Goal: Task Accomplishment & Management: Manage account settings

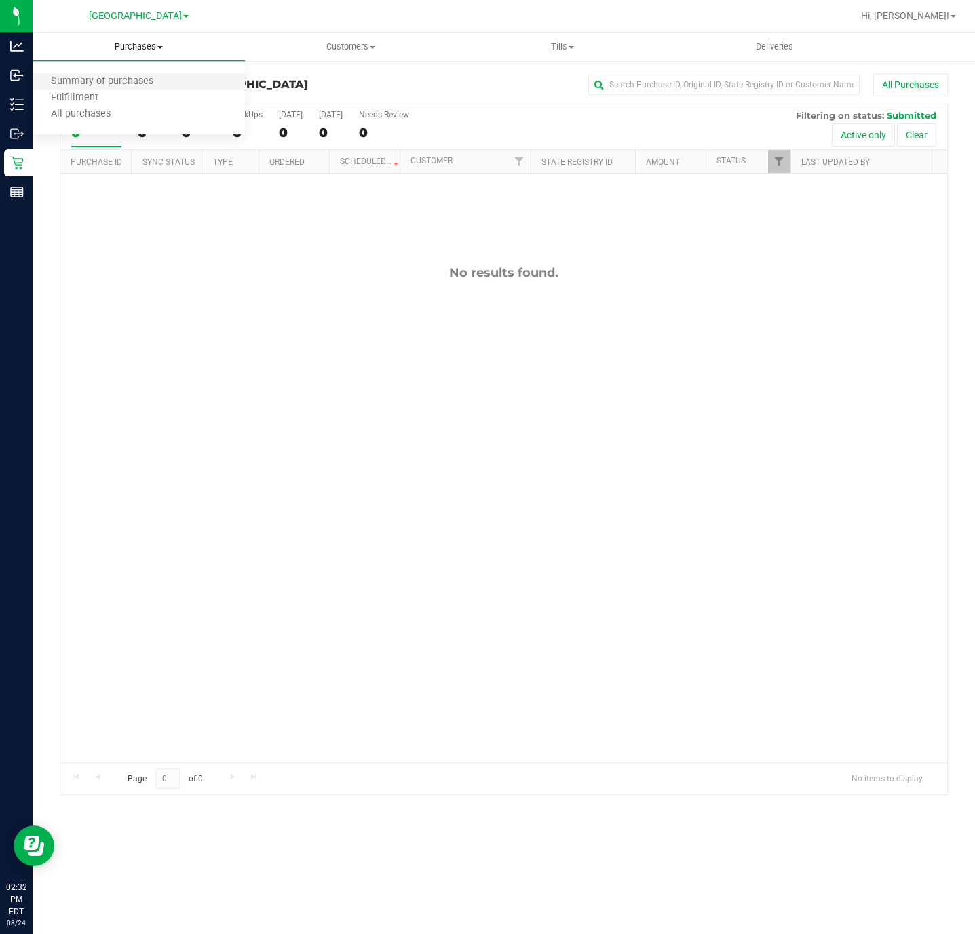
click at [102, 88] on li "Summary of purchases" at bounding box center [139, 82] width 212 height 16
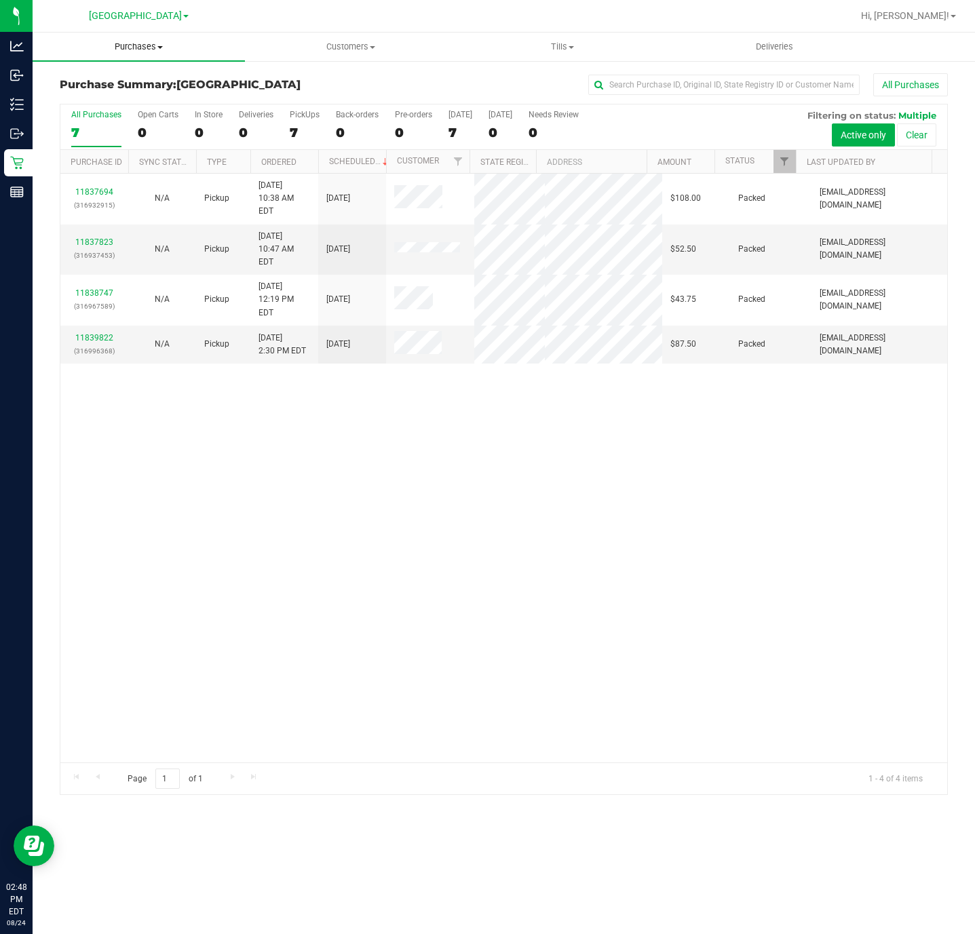
click at [134, 52] on span "Purchases" at bounding box center [139, 47] width 212 height 12
click at [122, 90] on li "Fulfillment" at bounding box center [139, 98] width 212 height 16
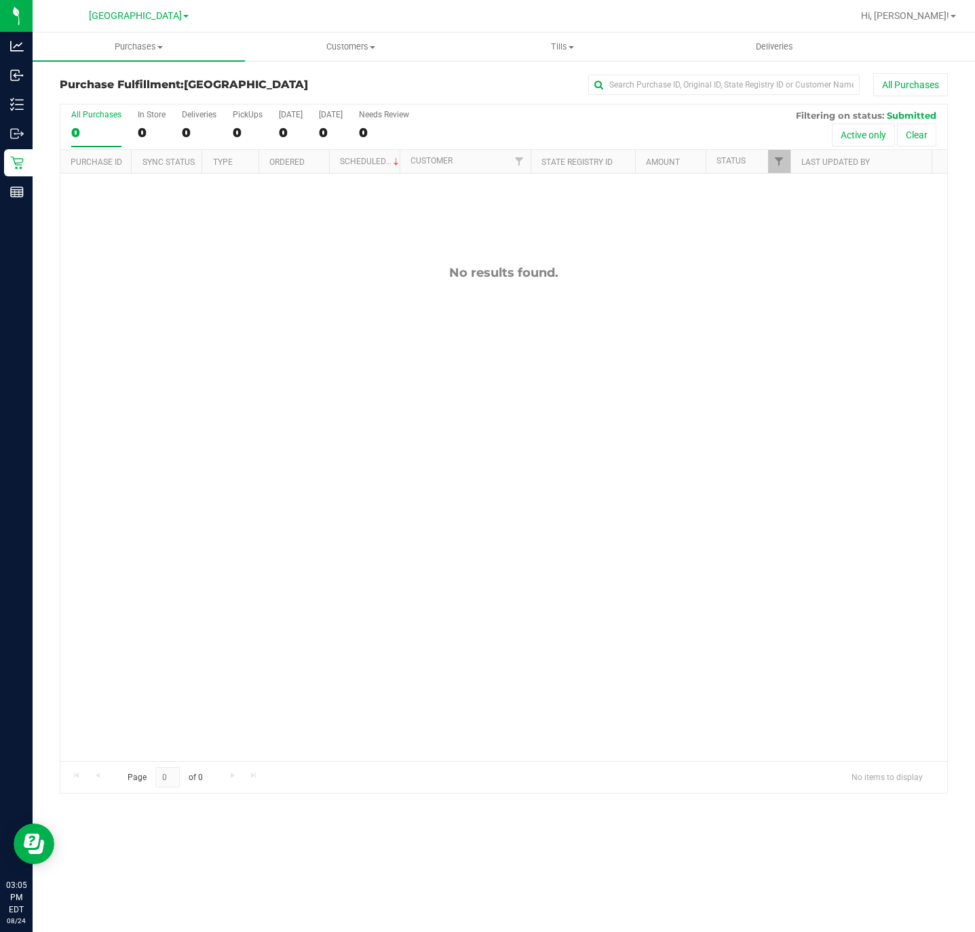
click at [791, 430] on div "No results found." at bounding box center [503, 513] width 886 height 679
drag, startPoint x: 294, startPoint y: 666, endPoint x: 538, endPoint y: 593, distance: 254.9
click at [296, 666] on div "No results found." at bounding box center [503, 513] width 886 height 679
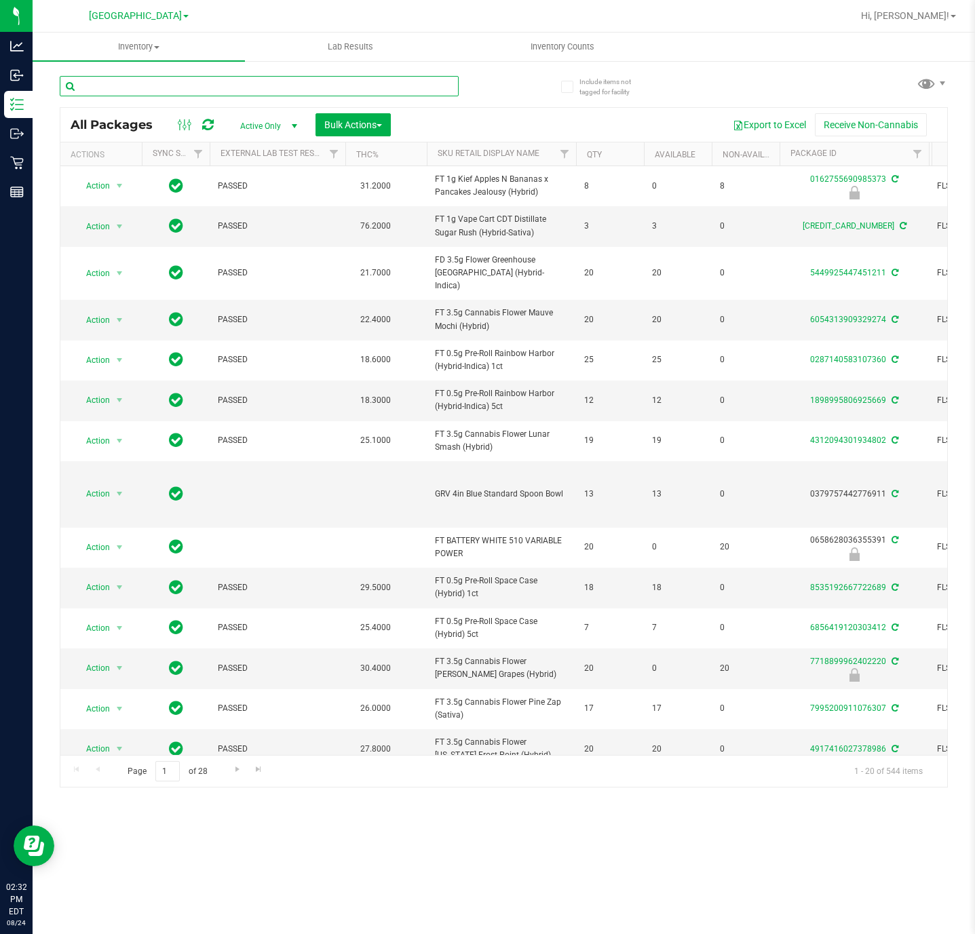
click at [167, 83] on input "text" at bounding box center [259, 86] width 399 height 20
type input "LSN"
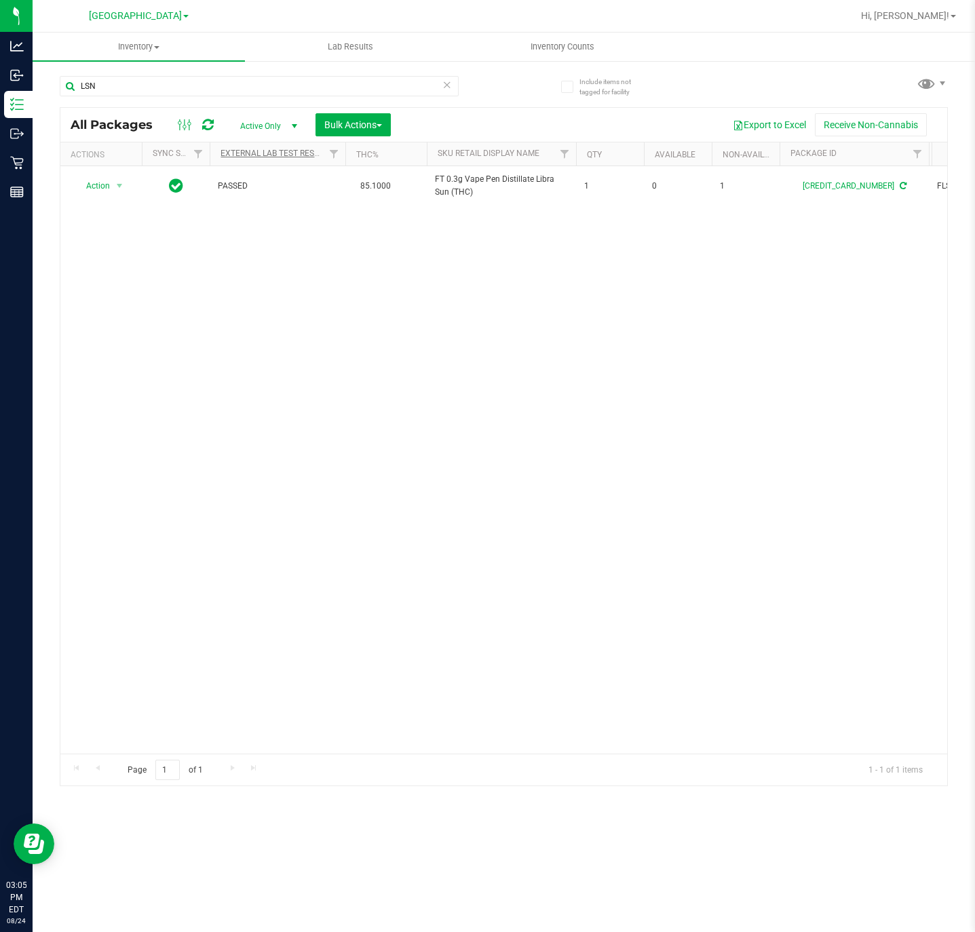
drag, startPoint x: 277, startPoint y: 297, endPoint x: 279, endPoint y: 151, distance: 146.5
click at [279, 295] on div "Action Action Adjust qty Create package Edit attributes Global inventory Locate…" at bounding box center [503, 459] width 886 height 587
click at [193, 92] on input "LSN" at bounding box center [259, 86] width 399 height 20
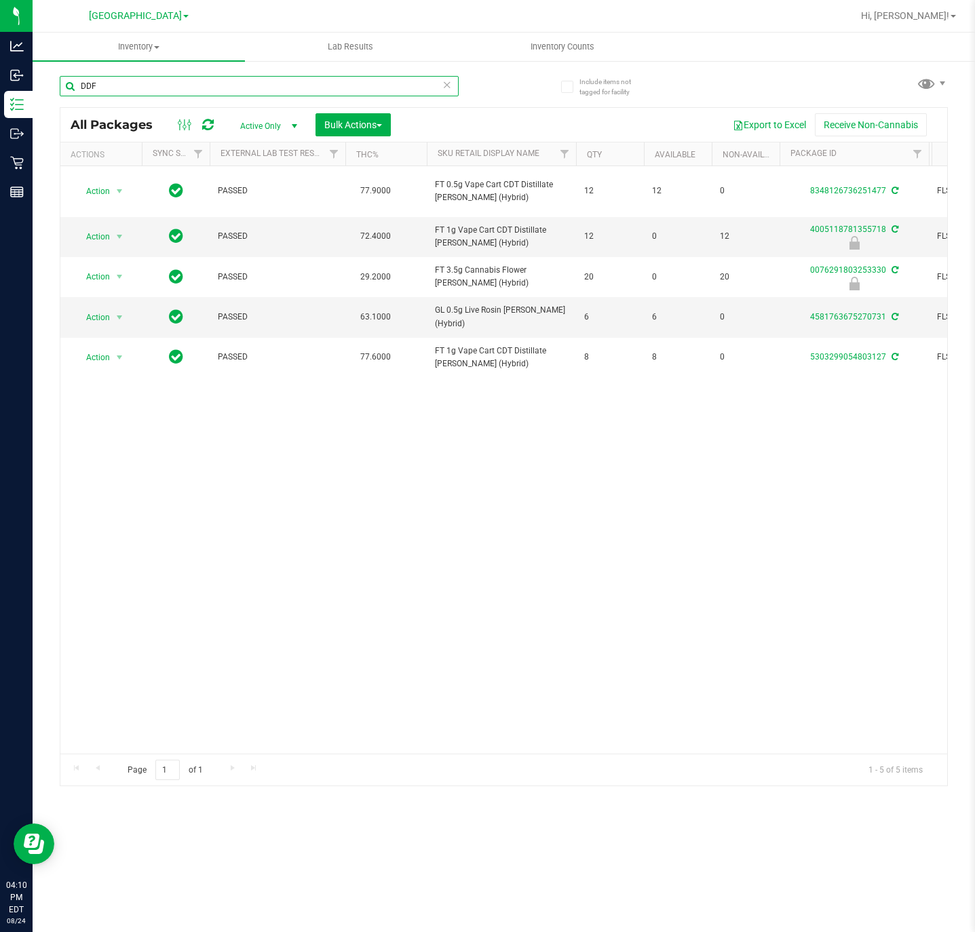
click at [212, 78] on input "DDF" at bounding box center [259, 86] width 399 height 20
click at [210, 79] on input "DDF" at bounding box center [259, 86] width 399 height 20
type input "0178625617118449"
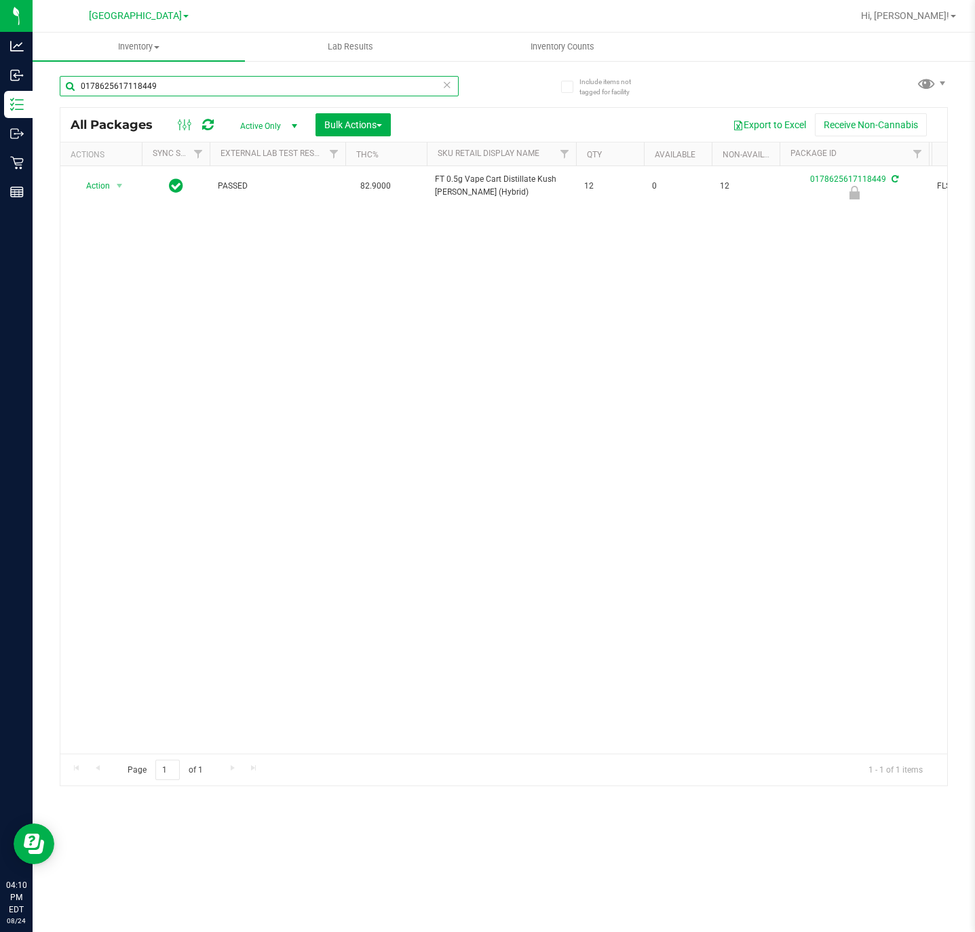
click at [237, 85] on input "0178625617118449" at bounding box center [259, 86] width 399 height 20
type input "0178625617118449"
click at [100, 186] on span "Action" at bounding box center [92, 185] width 37 height 19
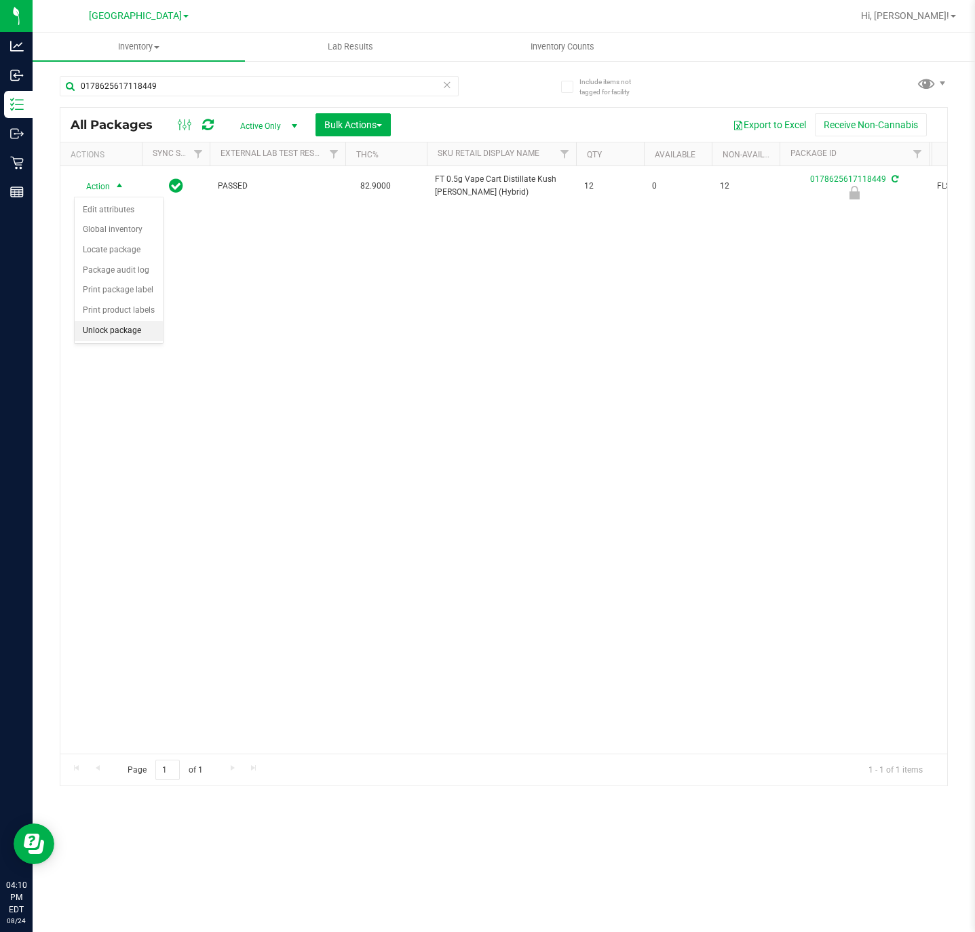
click at [102, 334] on li "Unlock package" at bounding box center [119, 331] width 88 height 20
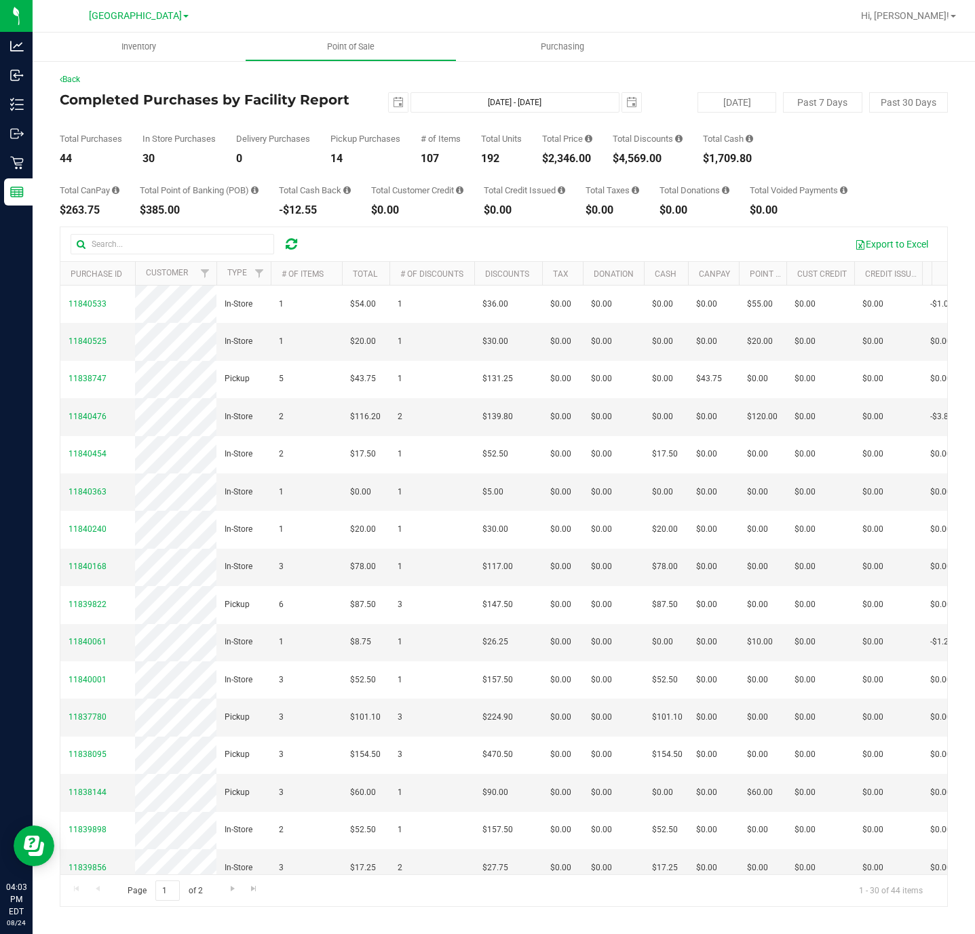
click at [572, 157] on div "$2,346.00" at bounding box center [567, 158] width 50 height 11
click at [570, 157] on div "$2,346.00" at bounding box center [567, 158] width 50 height 11
copy div "$2,346.00"
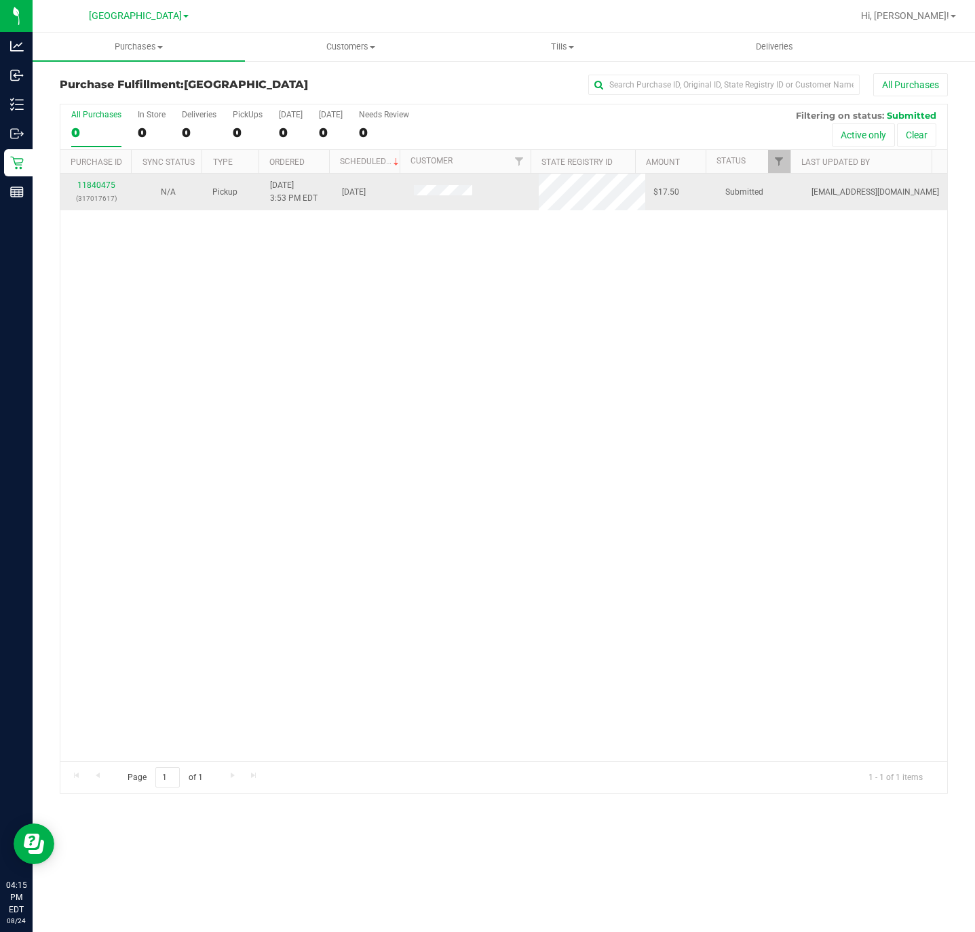
click at [108, 193] on p "(317017617)" at bounding box center [96, 198] width 56 height 13
click at [102, 185] on link "11840475" at bounding box center [96, 184] width 38 height 9
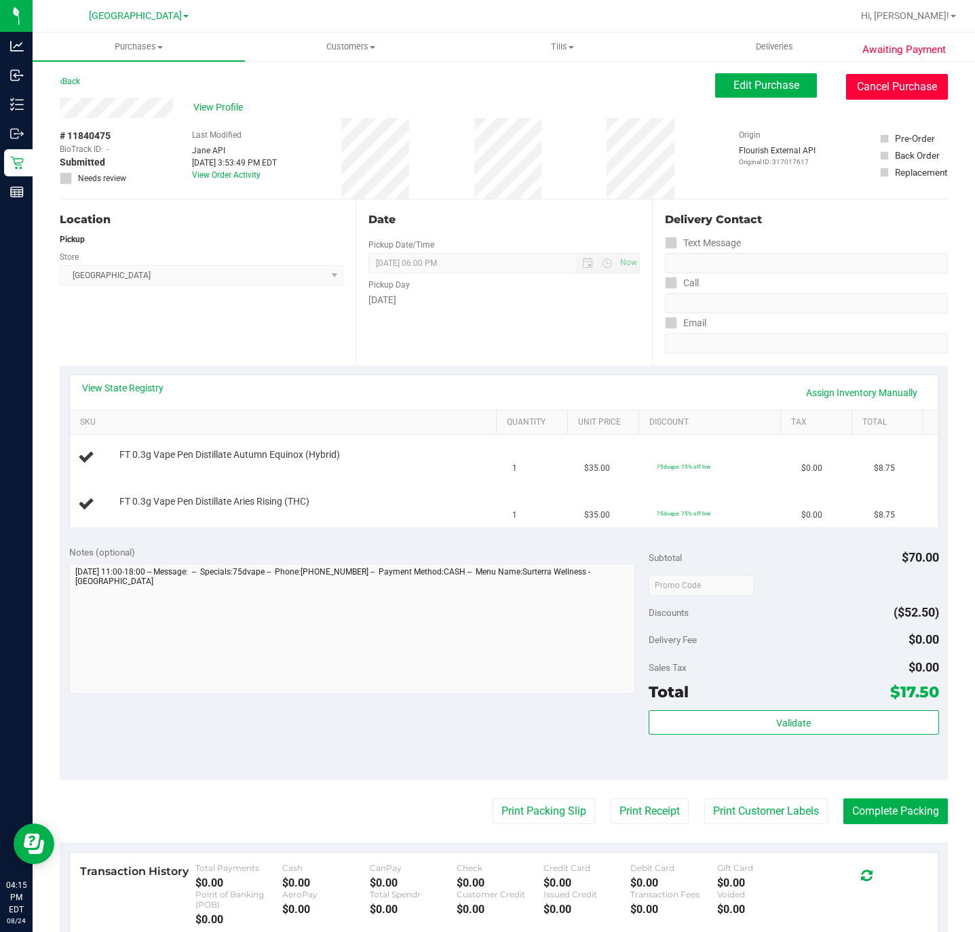
click at [877, 81] on button "Cancel Purchase" at bounding box center [897, 87] width 102 height 26
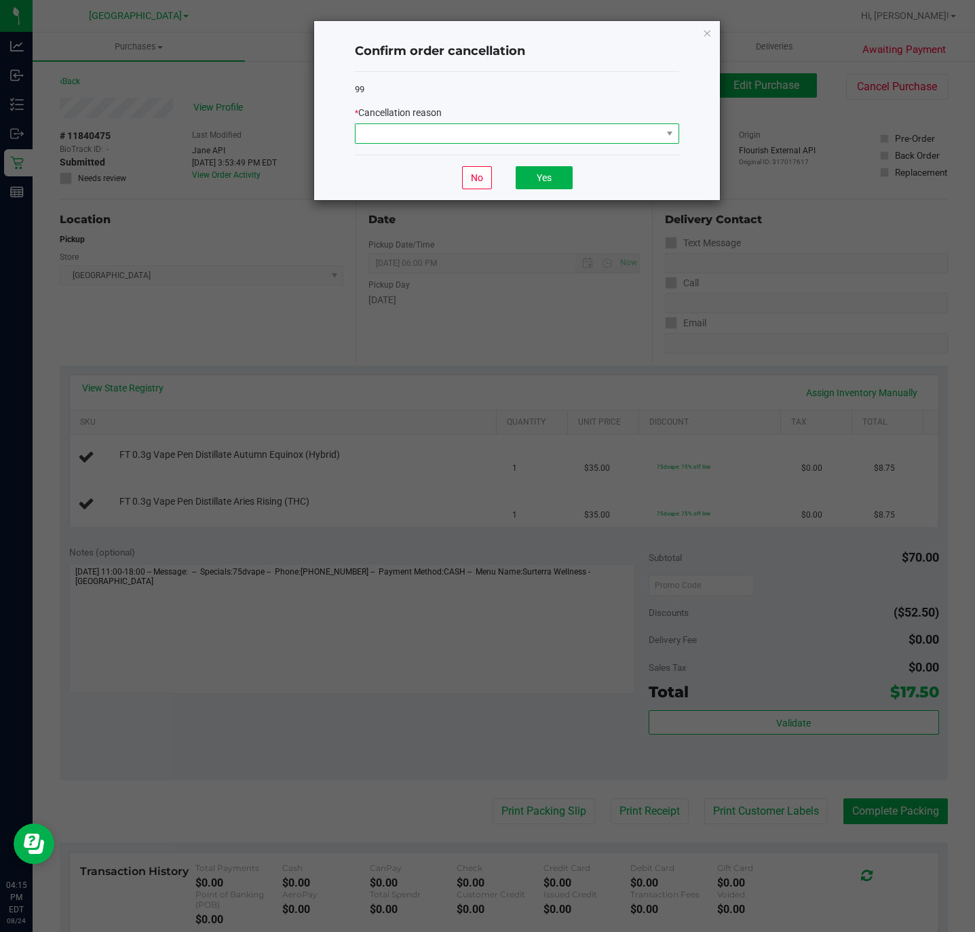
click at [580, 131] on span at bounding box center [508, 133] width 306 height 19
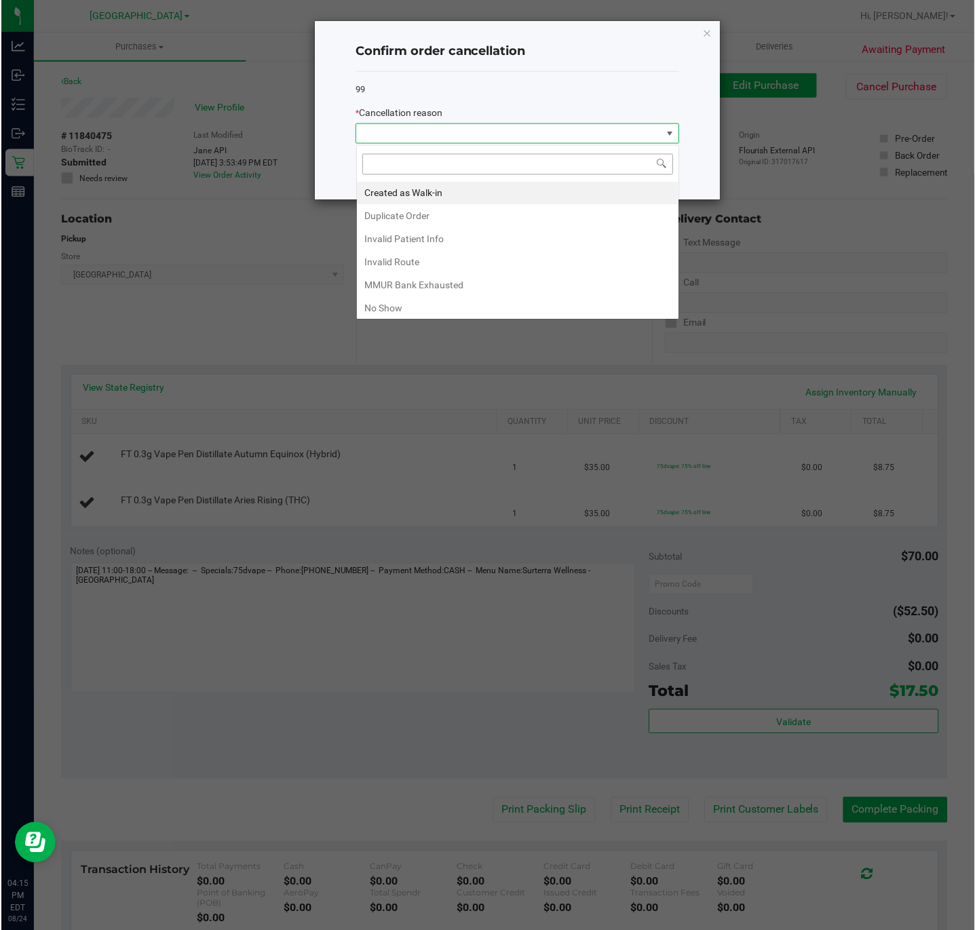
scroll to position [20, 323]
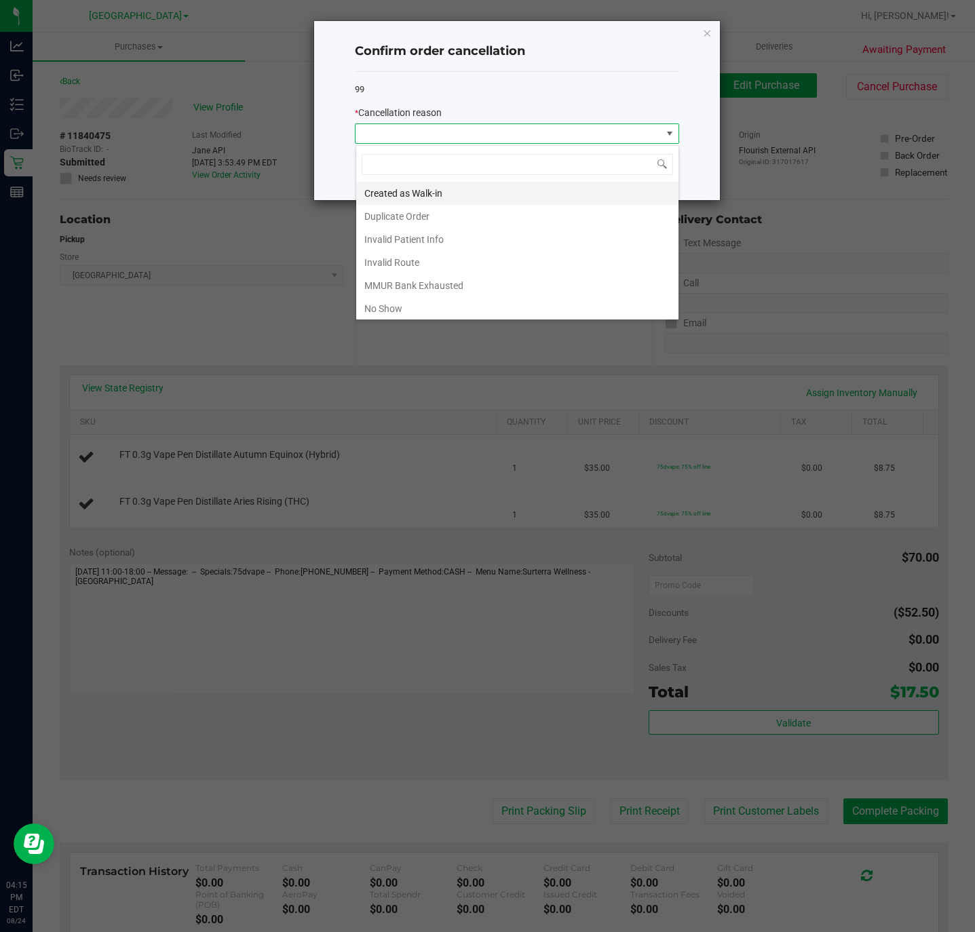
click at [454, 197] on li "Created as Walk-in" at bounding box center [517, 193] width 322 height 23
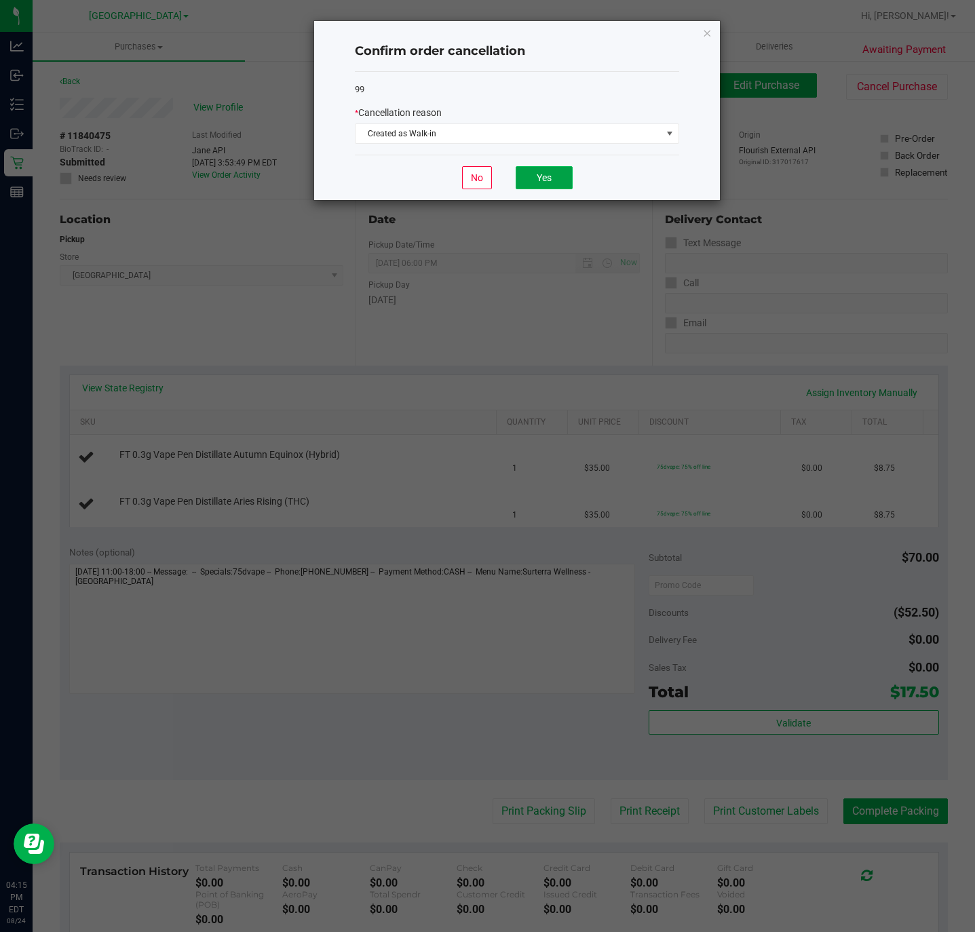
click at [562, 179] on button "Yes" at bounding box center [543, 177] width 57 height 23
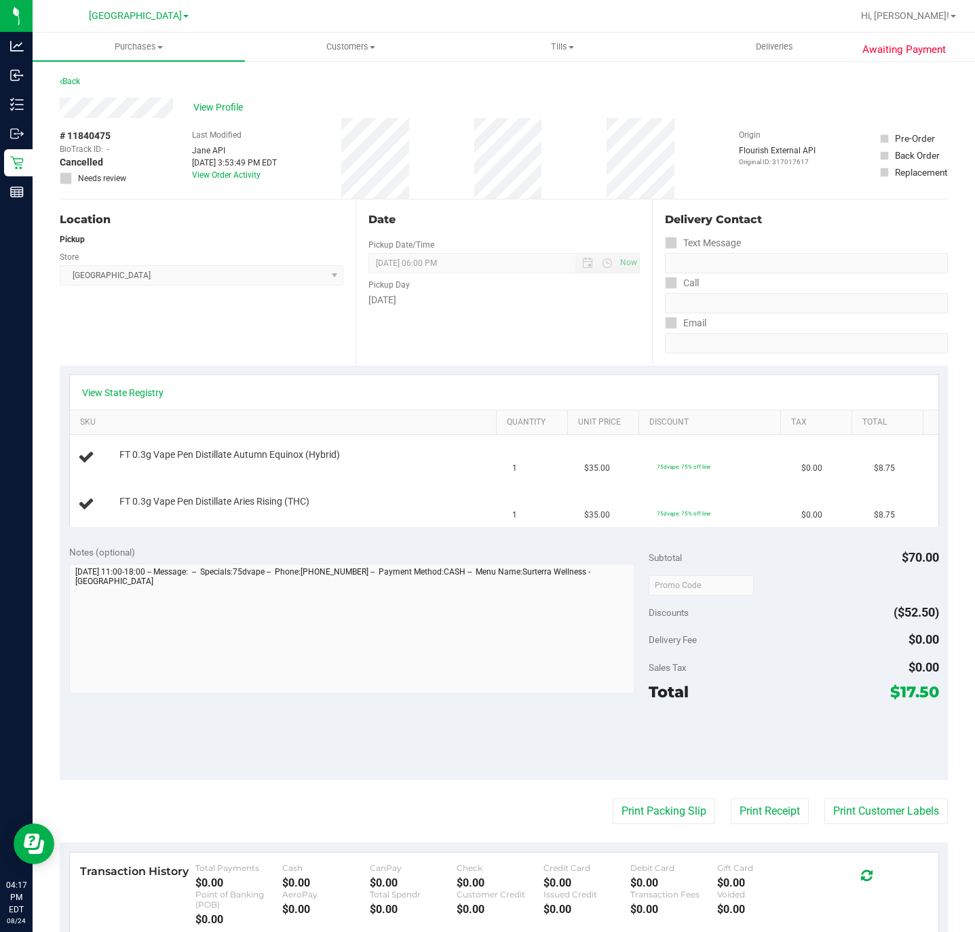
click at [85, 81] on div "Back" at bounding box center [504, 85] width 888 height 24
click at [74, 84] on link "Back" at bounding box center [70, 81] width 20 height 9
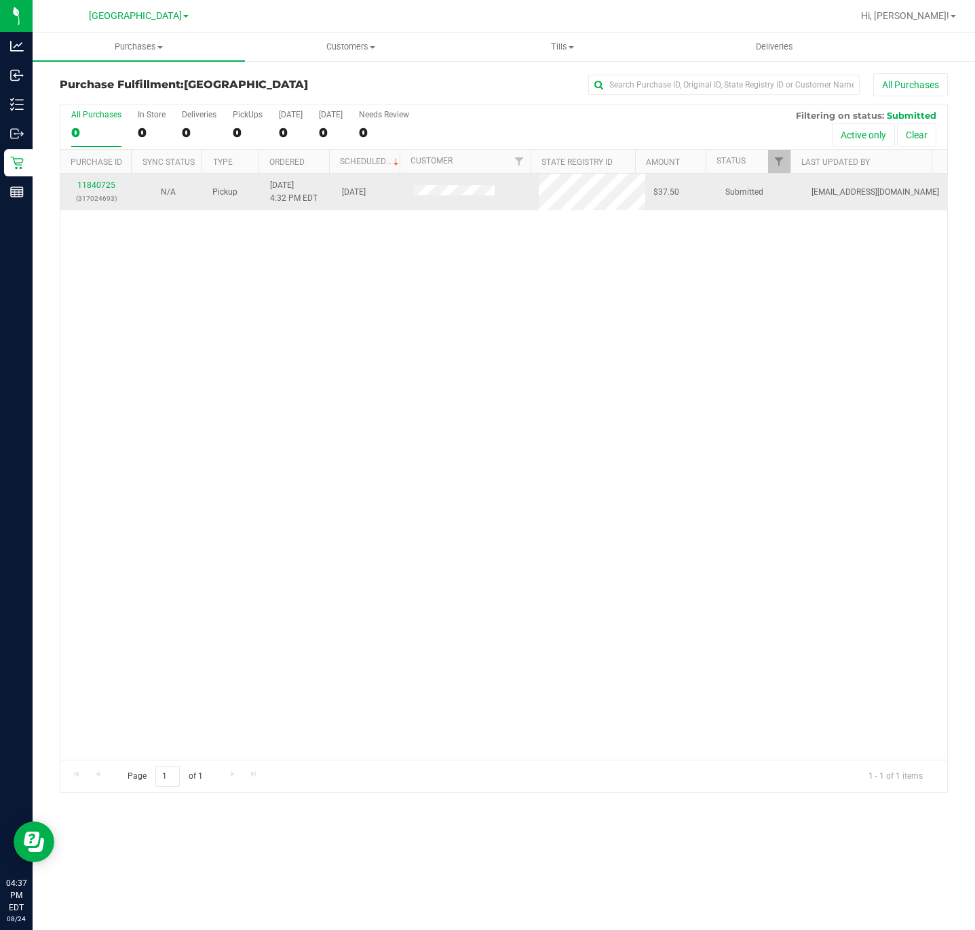
click at [92, 181] on div "11840725 (317024693)" at bounding box center [96, 192] width 56 height 26
click at [92, 184] on link "11840725" at bounding box center [96, 184] width 38 height 9
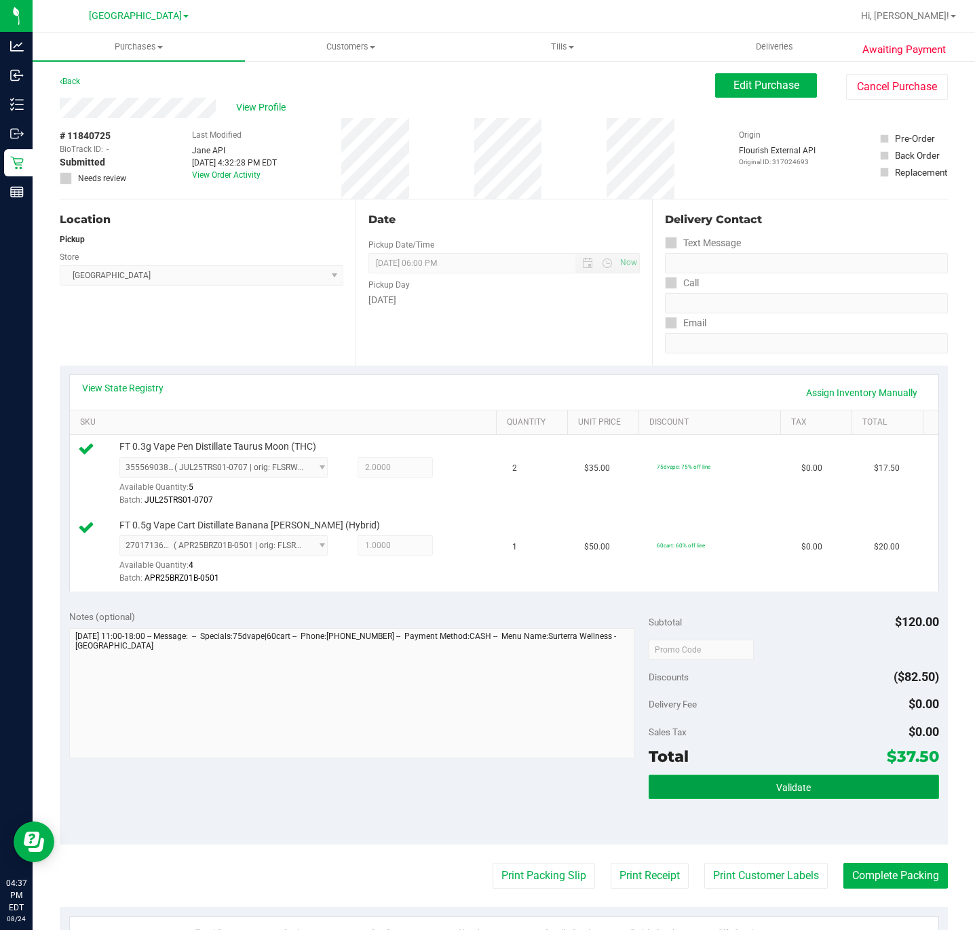
click at [843, 778] on button "Validate" at bounding box center [793, 786] width 290 height 24
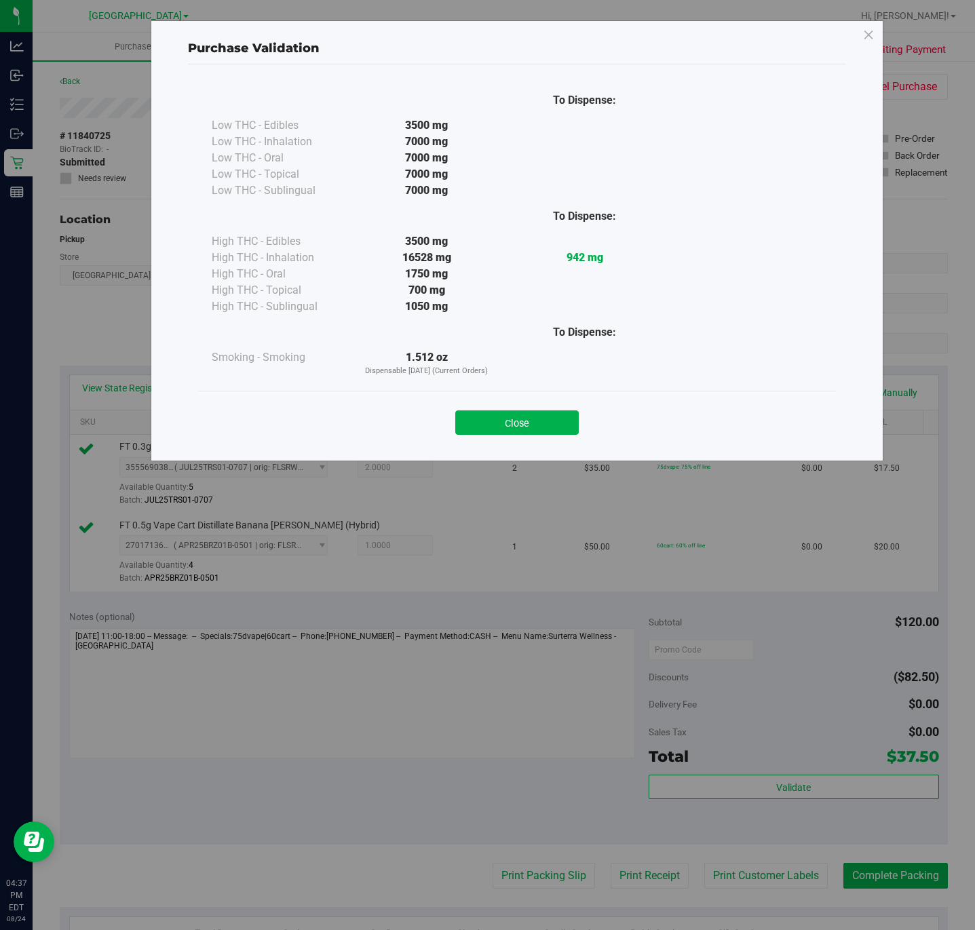
drag, startPoint x: 511, startPoint y: 412, endPoint x: 511, endPoint y: 434, distance: 22.4
click at [511, 416] on button "Close" at bounding box center [516, 422] width 123 height 24
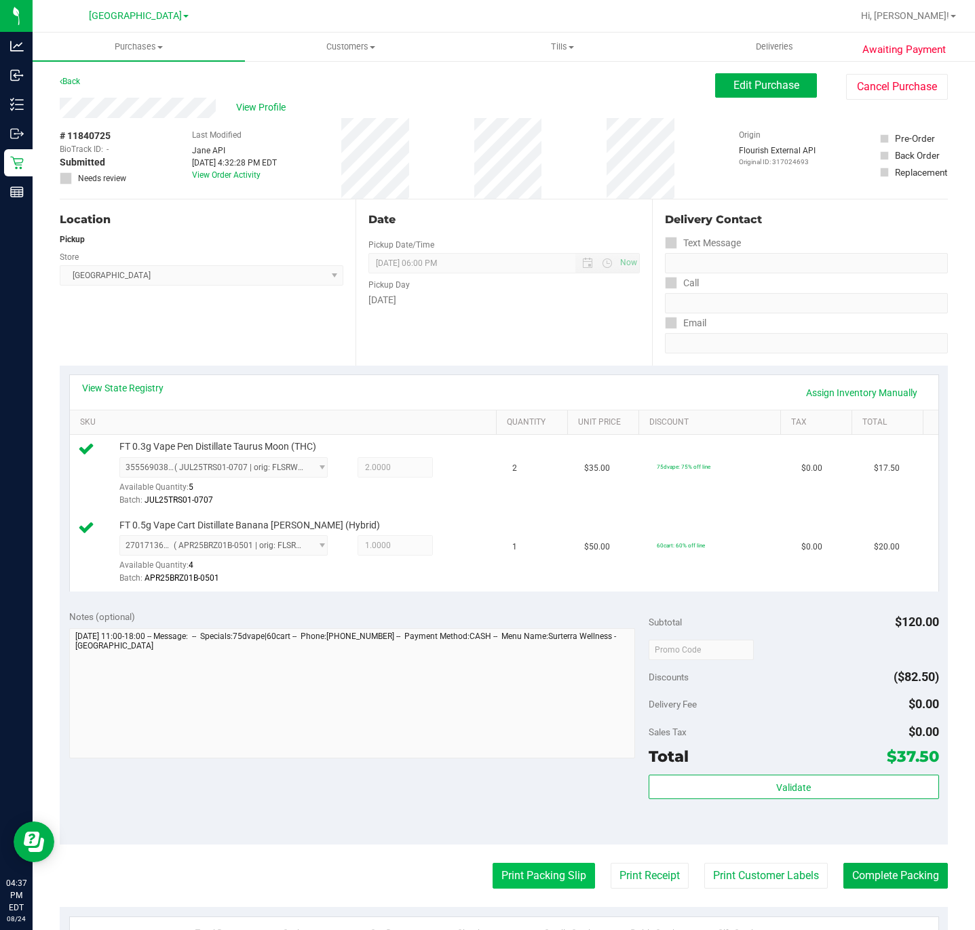
click at [544, 869] on button "Print Packing Slip" at bounding box center [543, 876] width 102 height 26
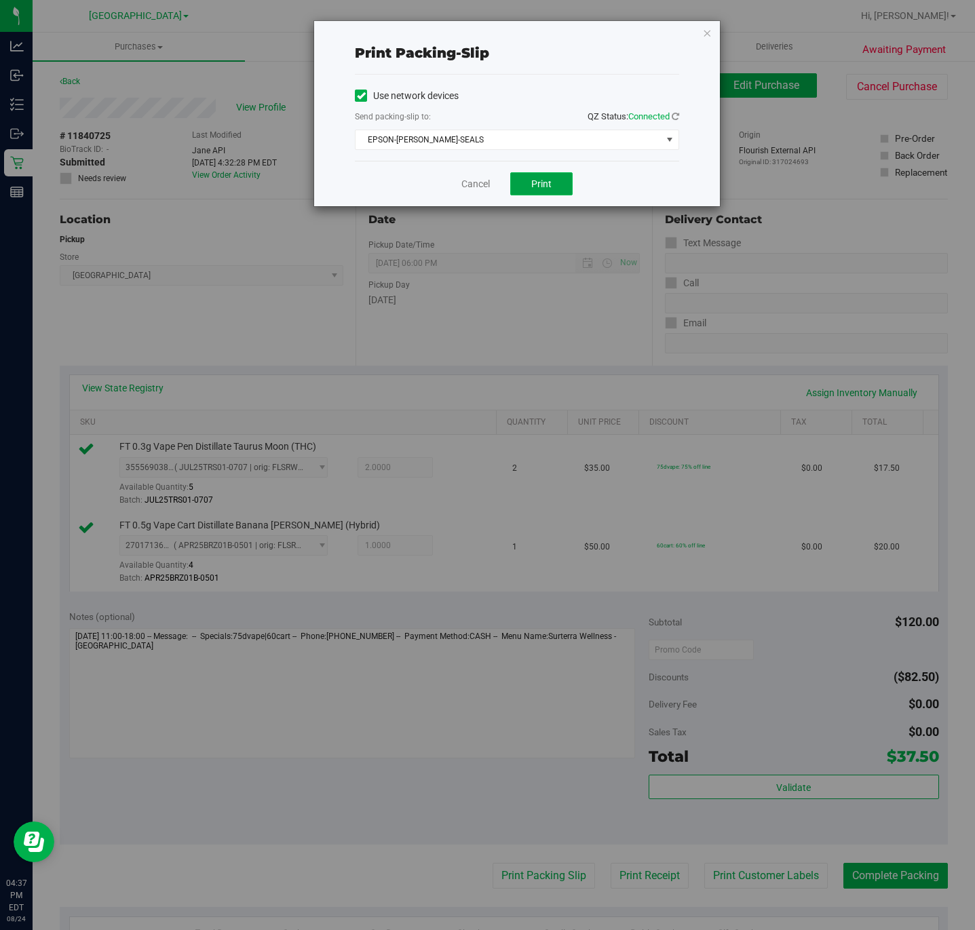
drag, startPoint x: 536, startPoint y: 188, endPoint x: 578, endPoint y: 195, distance: 42.7
click at [538, 189] on span "Print" at bounding box center [541, 183] width 20 height 11
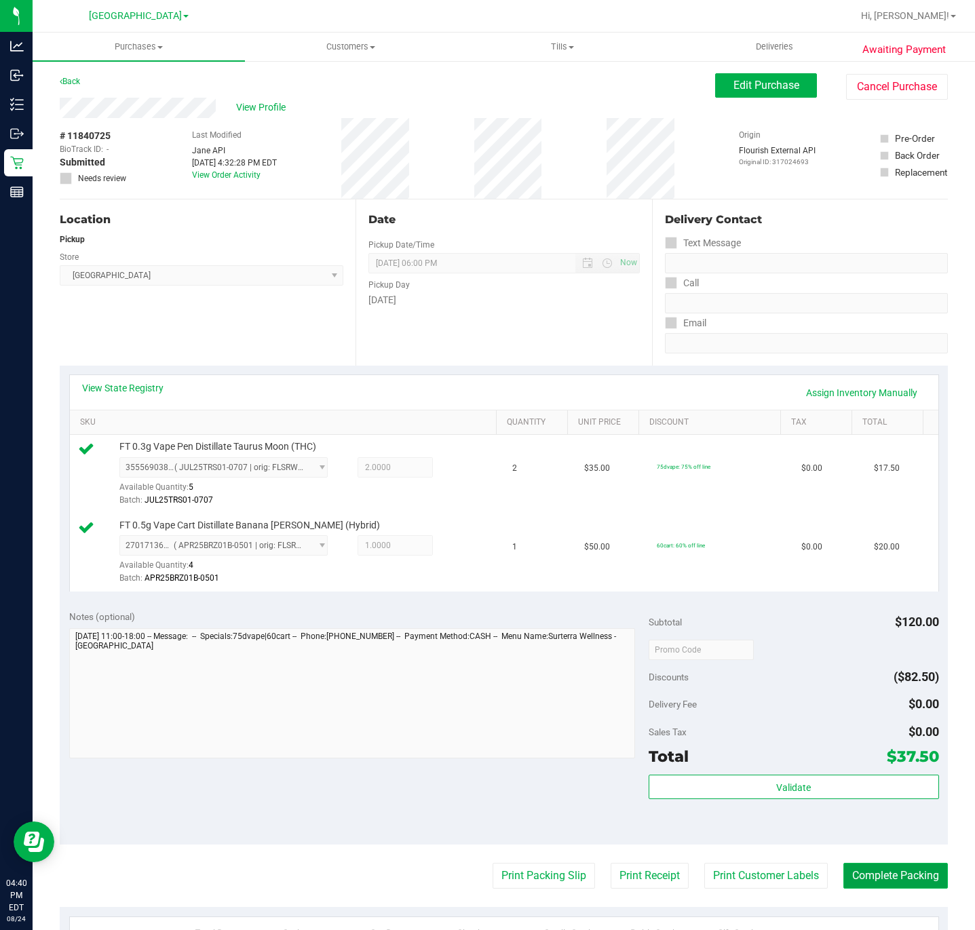
click at [878, 880] on button "Complete Packing" at bounding box center [895, 876] width 104 height 26
